Goal: Information Seeking & Learning: Compare options

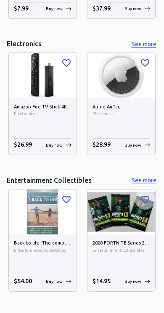
scroll to position [1548, 0]
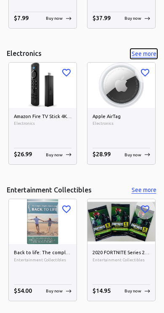
click at [147, 51] on button "See more" at bounding box center [143, 54] width 27 height 10
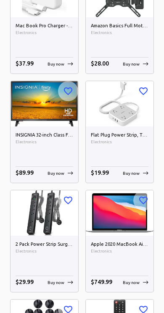
scroll to position [3088, 0]
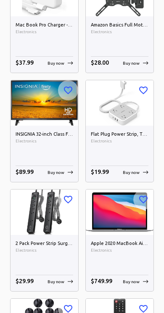
click at [50, 113] on img at bounding box center [44, 102] width 68 height 45
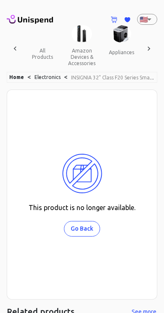
scroll to position [0, 384]
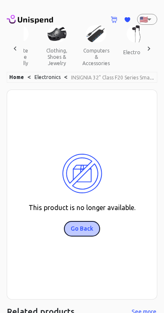
click at [87, 235] on button "Go Back" at bounding box center [82, 229] width 36 height 16
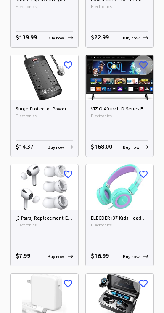
scroll to position [3765, 0]
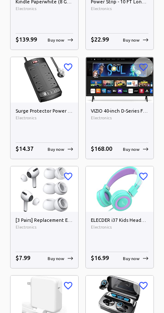
click at [125, 83] on img at bounding box center [120, 79] width 68 height 45
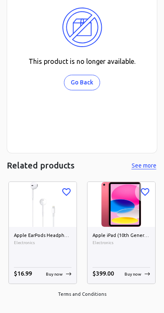
scroll to position [164, 0]
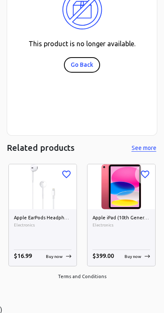
click at [87, 65] on button "Go Back" at bounding box center [82, 65] width 36 height 16
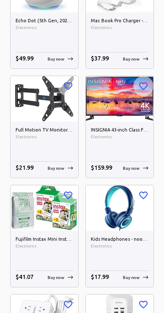
scroll to position [1019, 0]
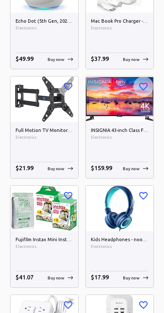
click at [129, 110] on img at bounding box center [120, 98] width 68 height 45
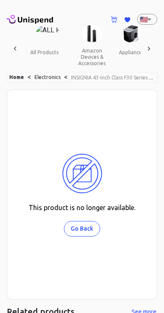
scroll to position [0, 384]
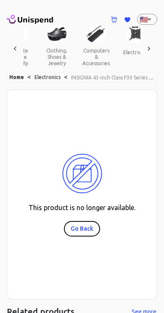
click at [89, 228] on button "Go Back" at bounding box center [82, 229] width 36 height 16
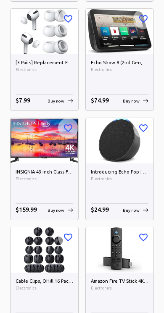
scroll to position [1198, 0]
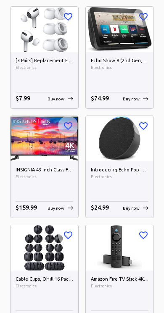
click at [58, 146] on img at bounding box center [44, 138] width 68 height 45
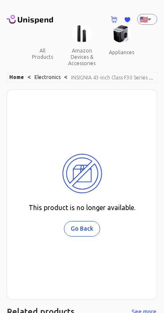
scroll to position [0, 384]
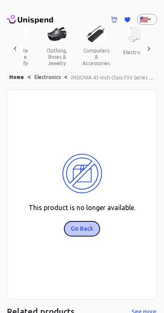
click at [89, 229] on button "Go Back" at bounding box center [82, 229] width 36 height 16
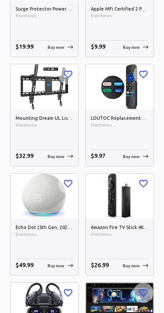
scroll to position [1905, 0]
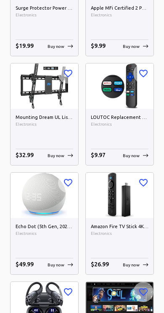
click at [48, 97] on img at bounding box center [44, 85] width 68 height 45
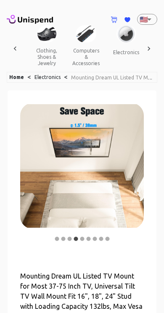
scroll to position [3, 0]
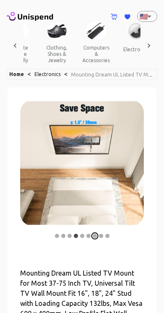
click at [96, 232] on icon "carousel indicator 7" at bounding box center [94, 235] width 6 height 6
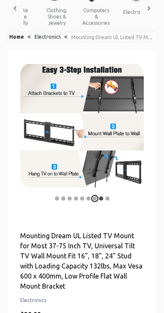
scroll to position [0, 0]
